Goal: Information Seeking & Learning: Learn about a topic

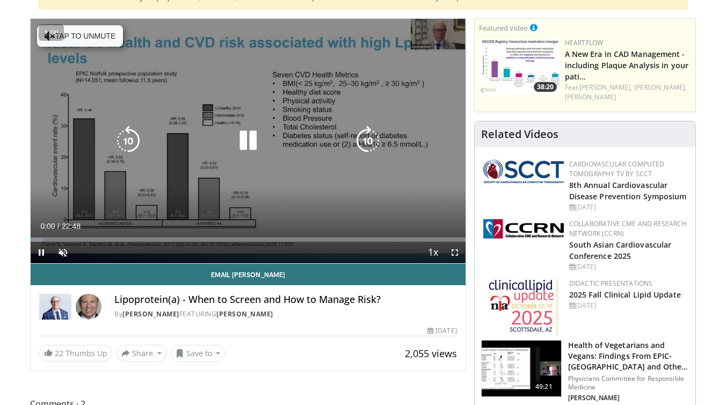
scroll to position [96, 0]
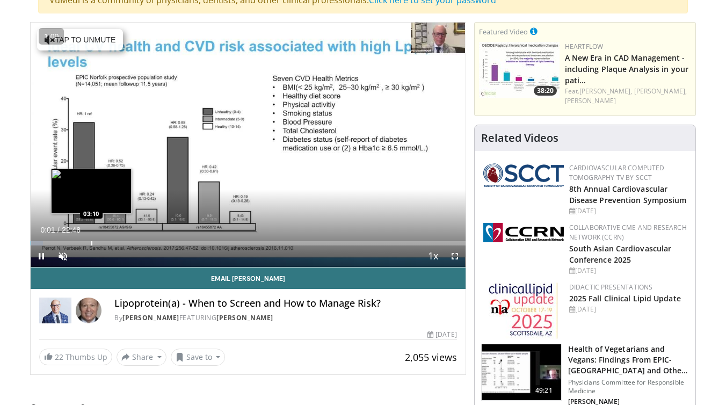
click at [90, 239] on div "Loaded : 2.89% 00:01 03:10" at bounding box center [248, 240] width 435 height 10
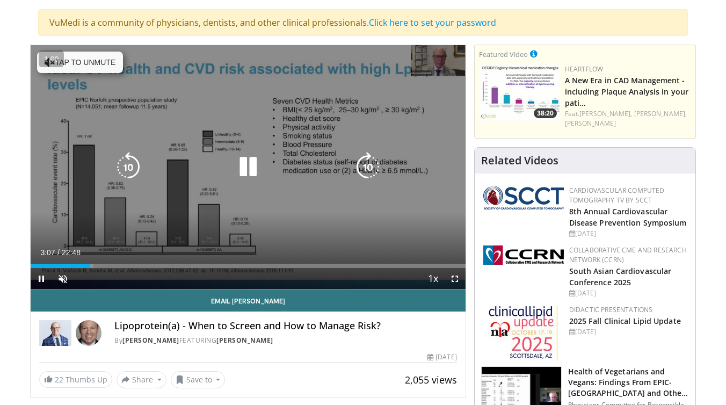
scroll to position [73, 0]
